Goal: Information Seeking & Learning: Learn about a topic

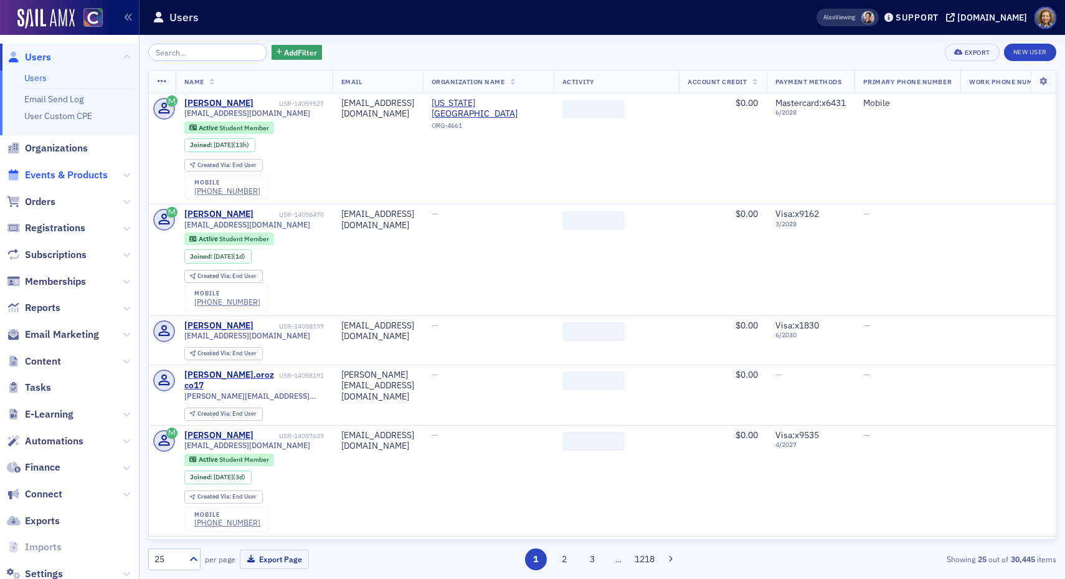
click at [55, 168] on span "Events & Products" at bounding box center [66, 175] width 83 height 14
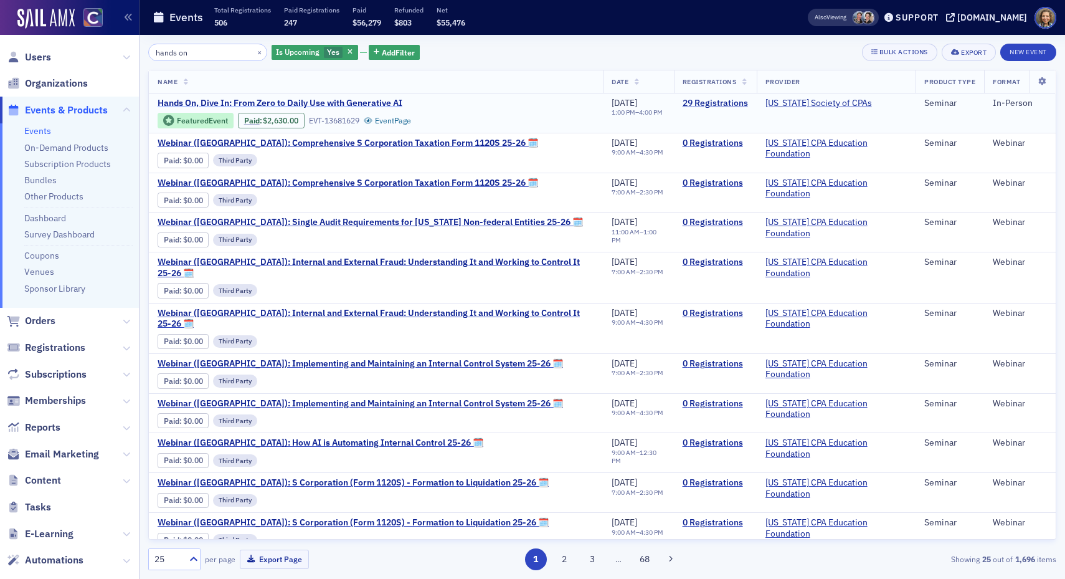
type input "hands on"
click at [339, 102] on span "Hands On, Dive In: From Zero to Daily Use with Generative AI" at bounding box center [280, 103] width 245 height 11
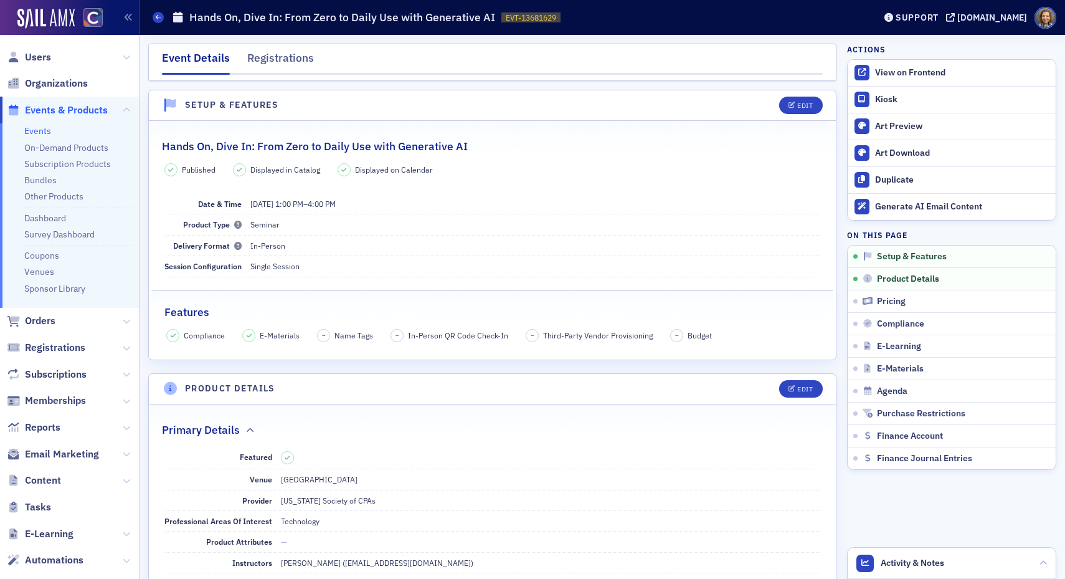
scroll to position [4, 0]
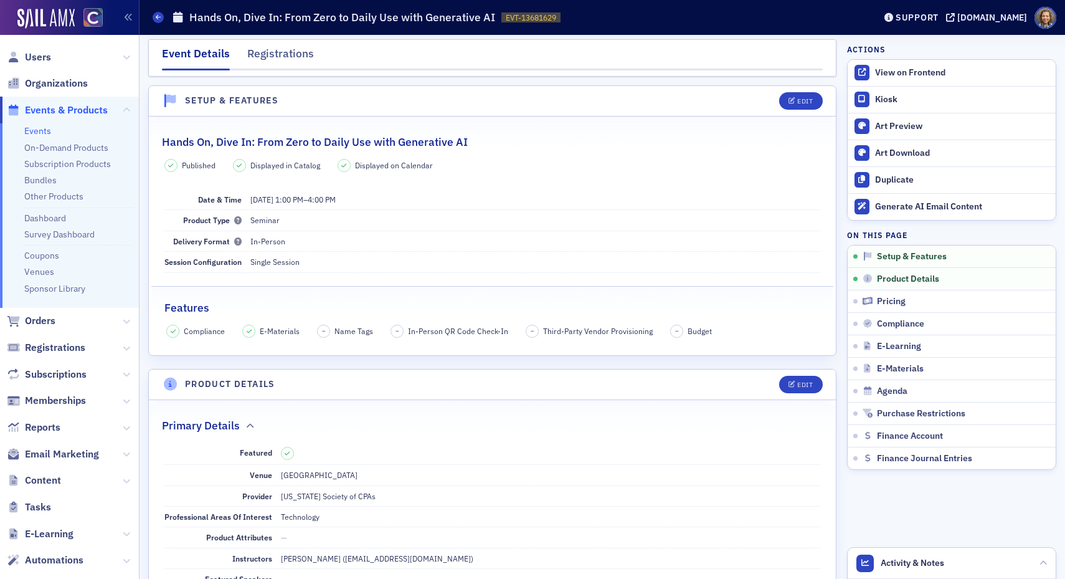
click at [280, 40] on div "Event Details Registrations" at bounding box center [492, 57] width 688 height 37
click at [289, 55] on div "Registrations" at bounding box center [280, 56] width 67 height 23
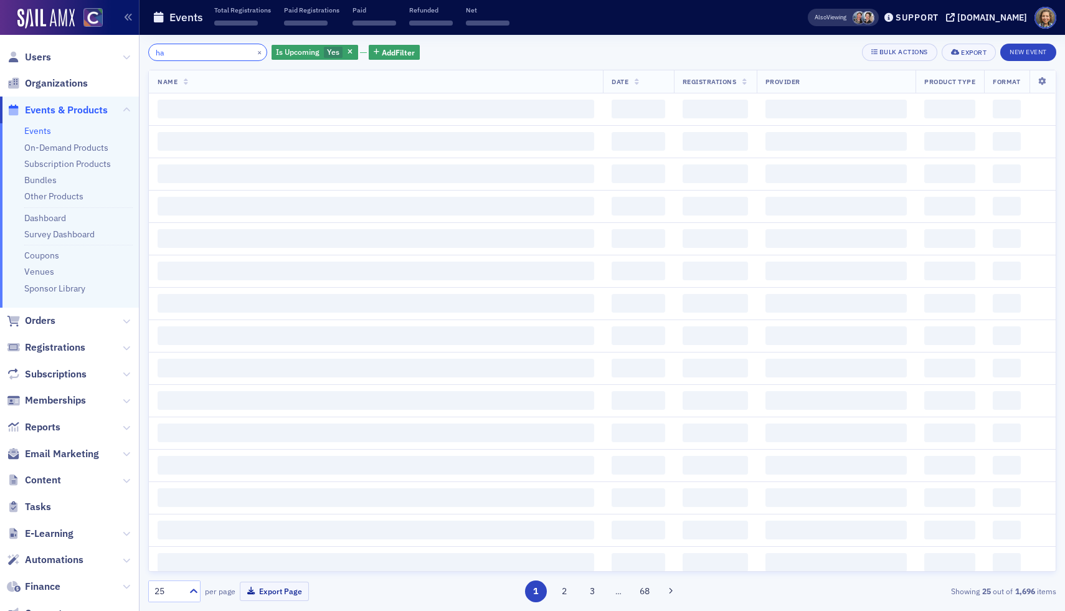
type input "h"
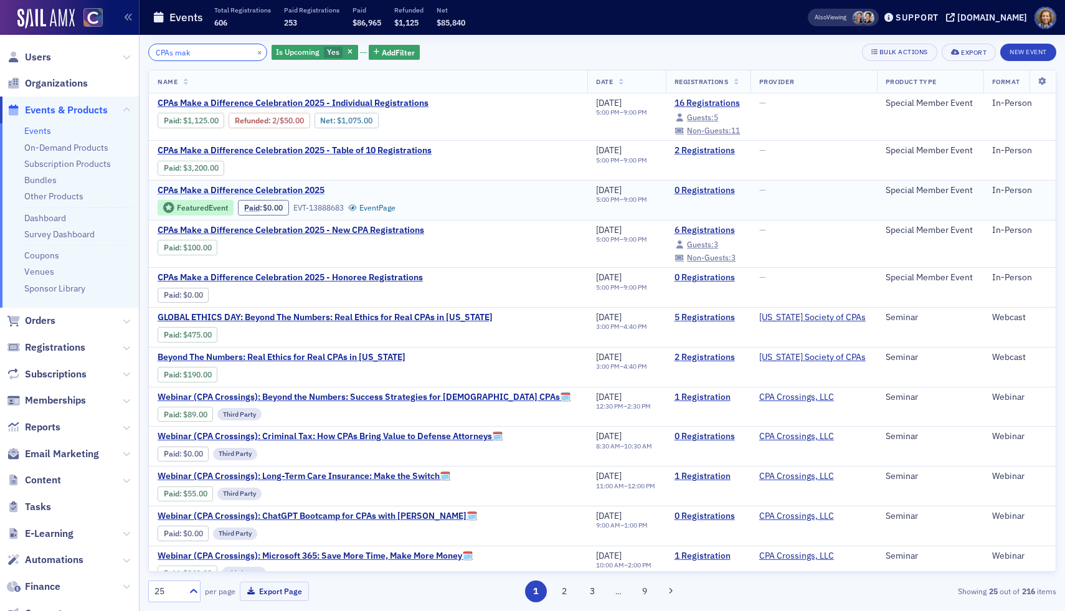
type input "CPAs mak"
click at [244, 188] on span "CPAs Make a Difference Celebration 2025" at bounding box center [262, 190] width 209 height 11
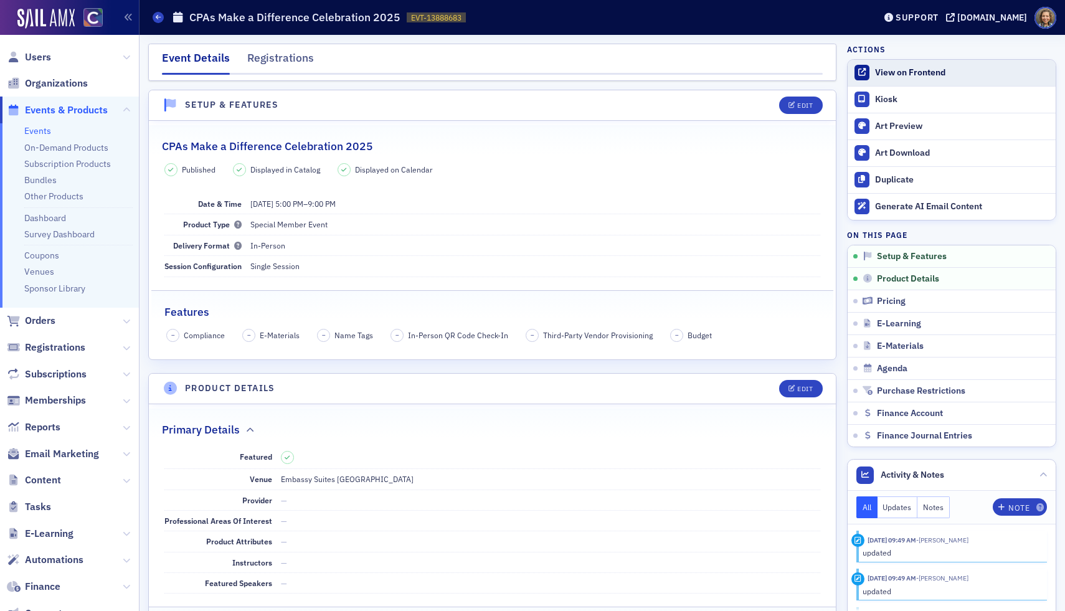
click at [903, 70] on div "View on Frontend" at bounding box center [962, 72] width 174 height 11
drag, startPoint x: 0, startPoint y: 122, endPoint x: 0, endPoint y: 50, distance: 71.6
click at [0, 50] on ul "Users Organizations Events & Products Events On-Demand Products Subscription Pr…" at bounding box center [69, 375] width 139 height 663
click at [39, 106] on span "Events & Products" at bounding box center [66, 110] width 83 height 14
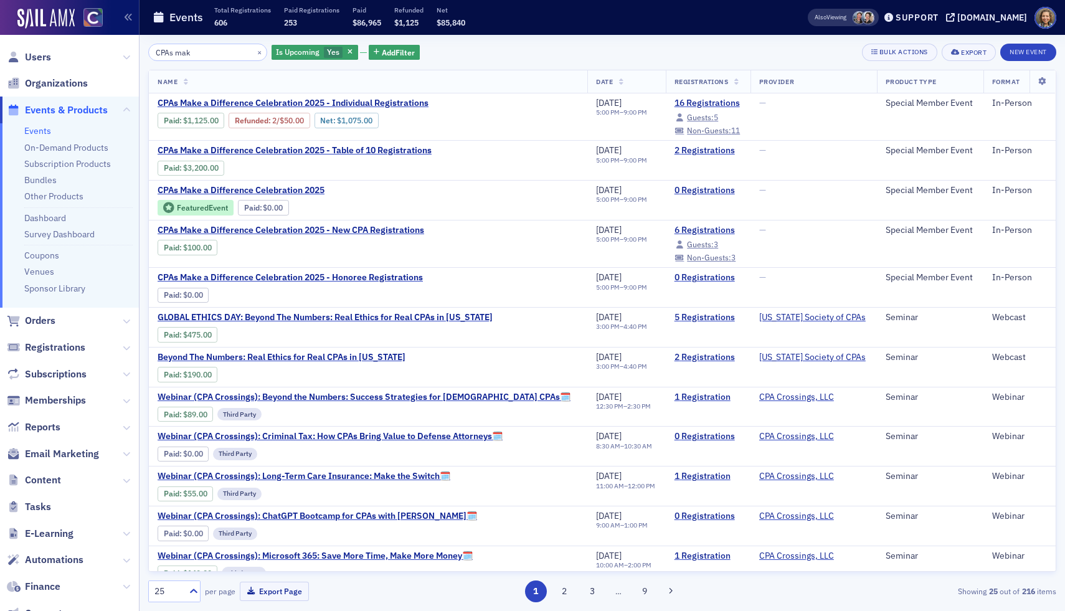
drag, startPoint x: 201, startPoint y: 58, endPoint x: 93, endPoint y: 62, distance: 108.5
click at [94, 60] on div "Users Organizations Events & Products Events On-Demand Products Subscription Pr…" at bounding box center [532, 305] width 1065 height 611
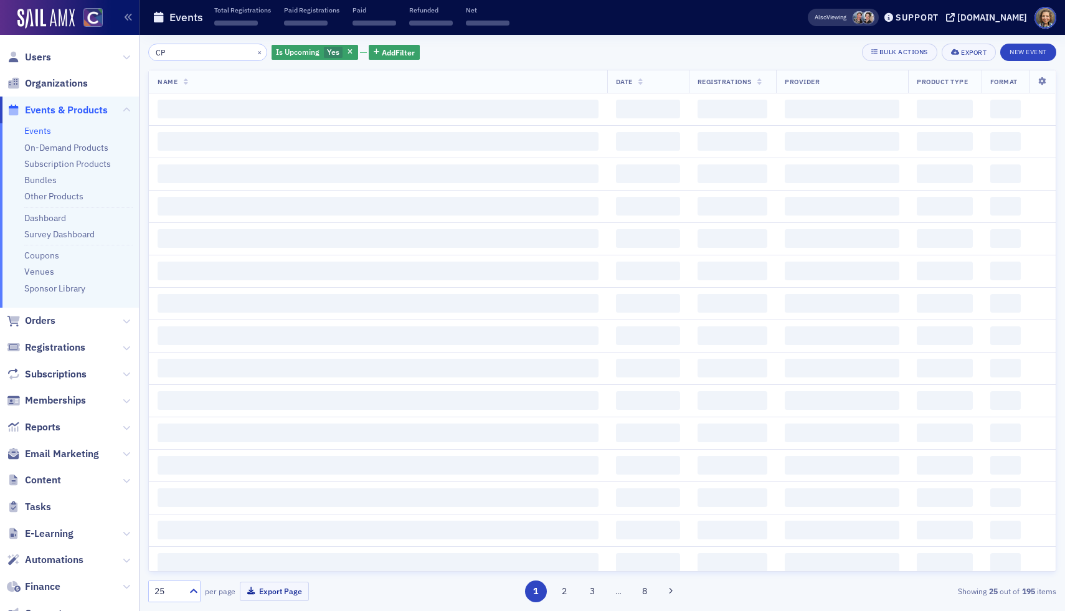
type input "C"
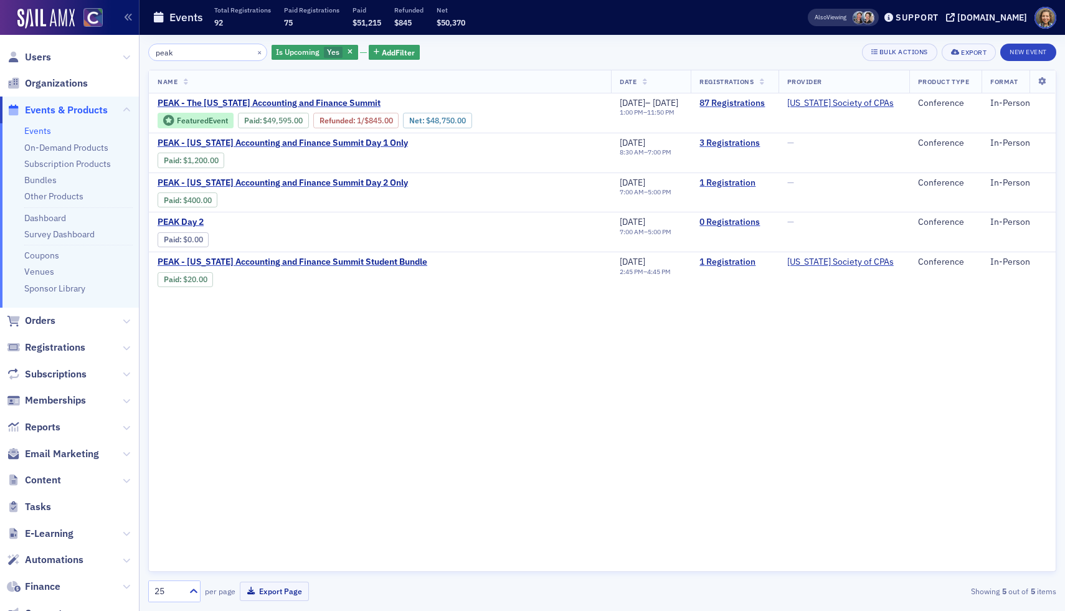
type input "peak"
click at [31, 59] on span "Users" at bounding box center [38, 57] width 26 height 14
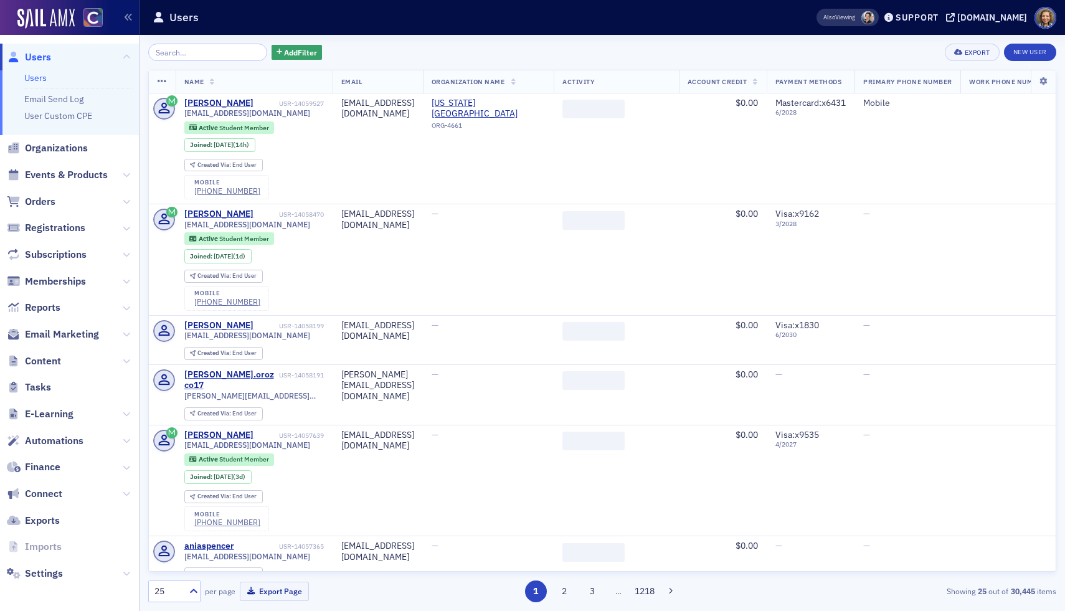
click at [204, 55] on input "search" at bounding box center [207, 52] width 119 height 17
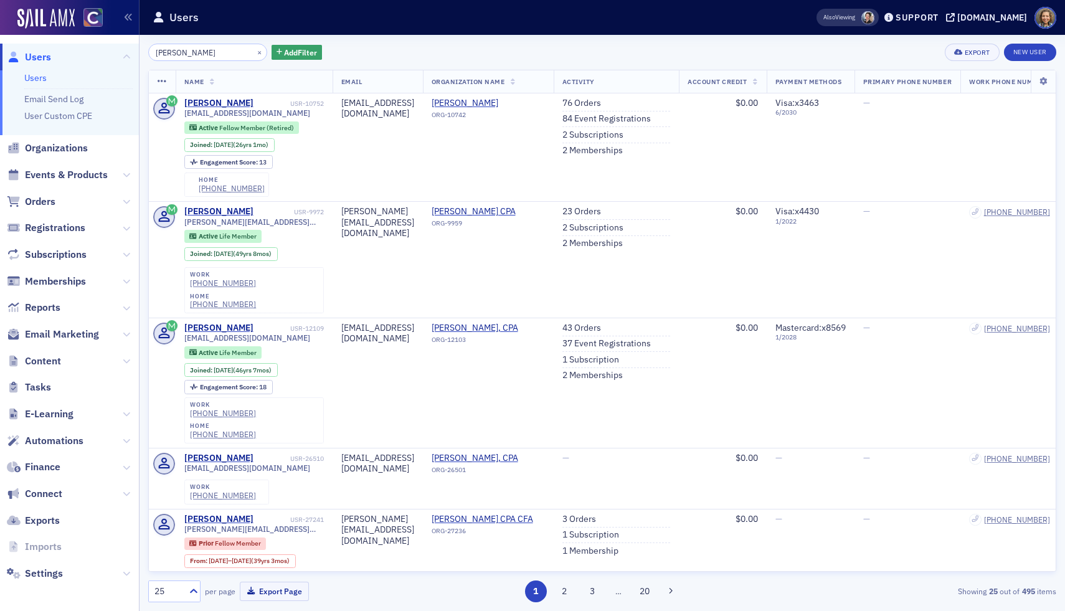
type input "[PERSON_NAME]"
click at [47, 174] on span "Events & Products" at bounding box center [66, 175] width 83 height 14
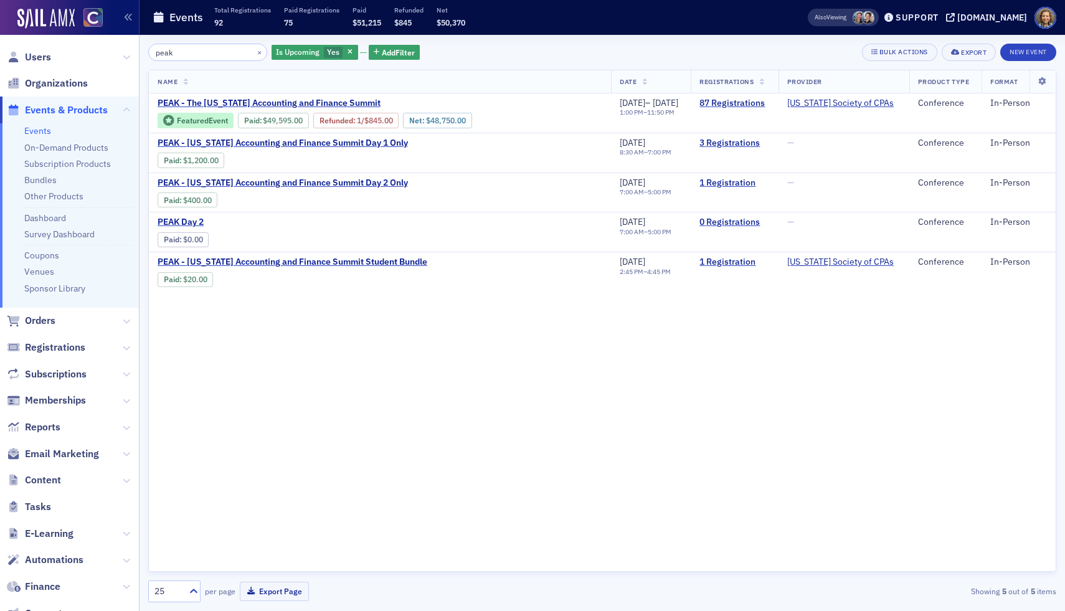
drag, startPoint x: 214, startPoint y: 53, endPoint x: 48, endPoint y: 34, distance: 167.4
click at [52, 35] on div "Users Organizations Events & Products Events On-Demand Products Subscription Pr…" at bounding box center [532, 305] width 1065 height 611
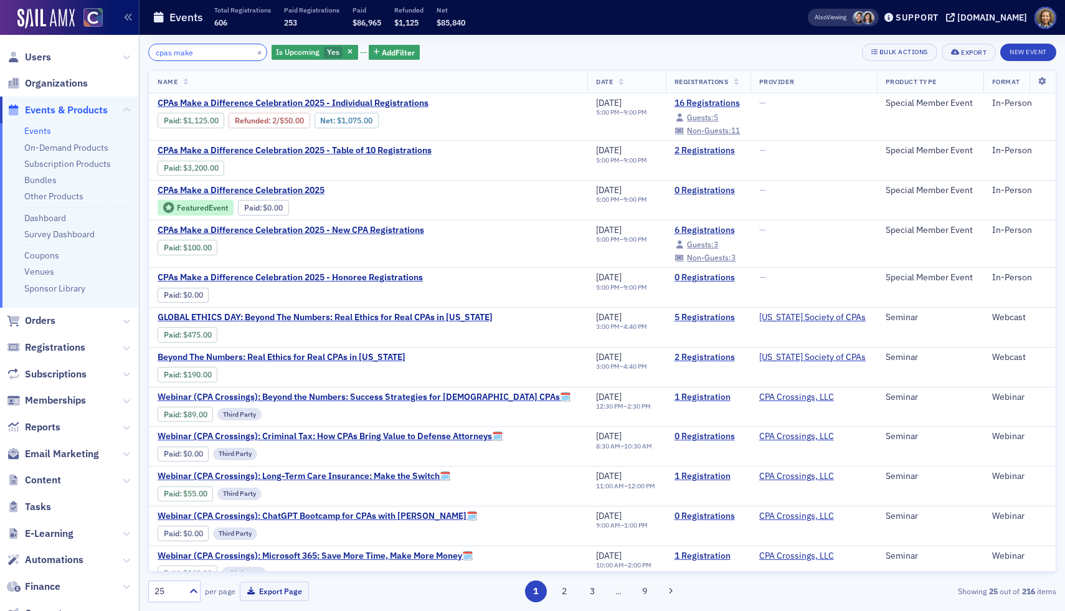
type input "cpas make"
